Goal: Information Seeking & Learning: Learn about a topic

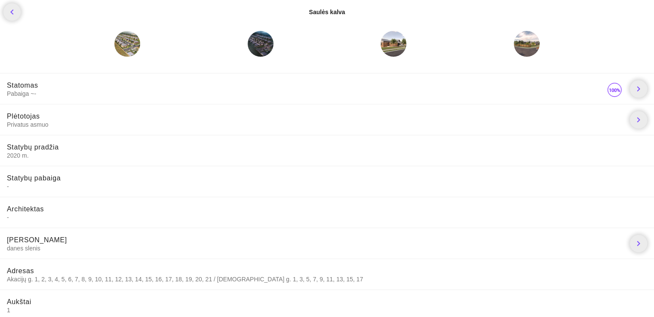
click at [130, 45] on div at bounding box center [127, 44] width 26 height 26
click at [130, 50] on div at bounding box center [127, 44] width 26 height 26
click at [255, 44] on div at bounding box center [261, 44] width 26 height 26
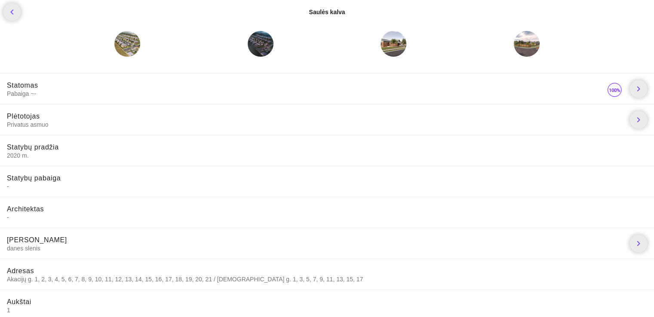
click at [388, 43] on div at bounding box center [394, 44] width 26 height 26
click at [518, 44] on div at bounding box center [527, 44] width 26 height 26
drag, startPoint x: 518, startPoint y: 44, endPoint x: 456, endPoint y: 33, distance: 63.4
click at [514, 43] on div at bounding box center [327, 44] width 654 height 40
